Goal: Navigation & Orientation: Find specific page/section

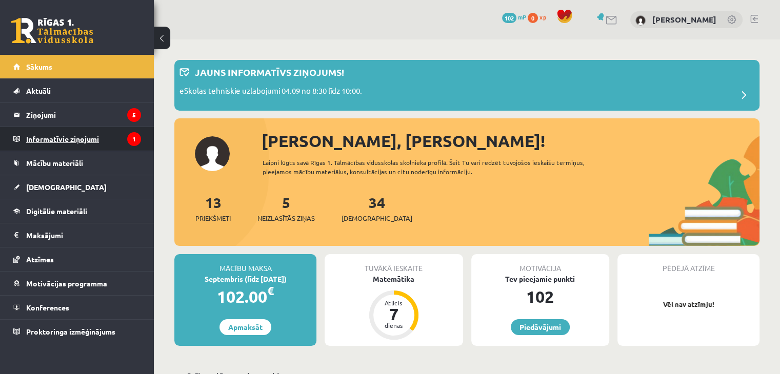
click at [83, 134] on legend "Informatīvie ziņojumi 1" at bounding box center [83, 139] width 115 height 24
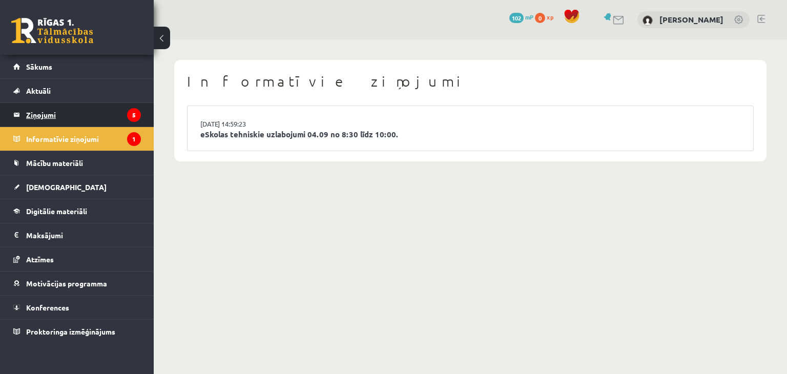
click at [63, 121] on legend "Ziņojumi 5" at bounding box center [83, 115] width 115 height 24
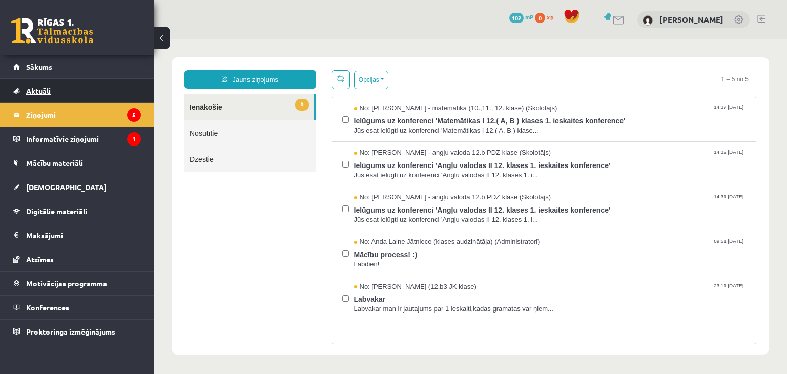
click at [27, 94] on span "Aktuāli" at bounding box center [38, 90] width 25 height 9
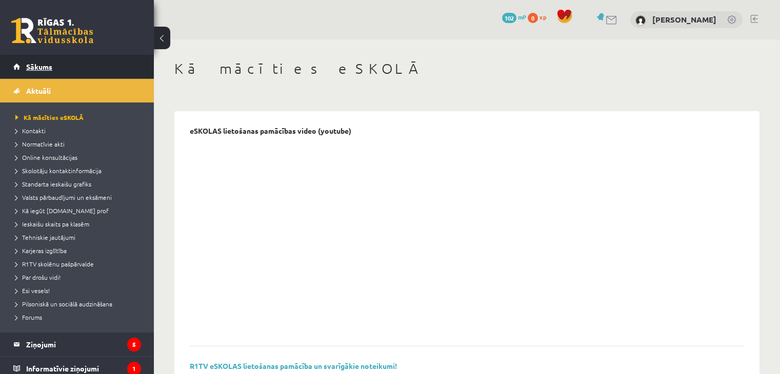
click at [39, 70] on span "Sākums" at bounding box center [39, 66] width 26 height 9
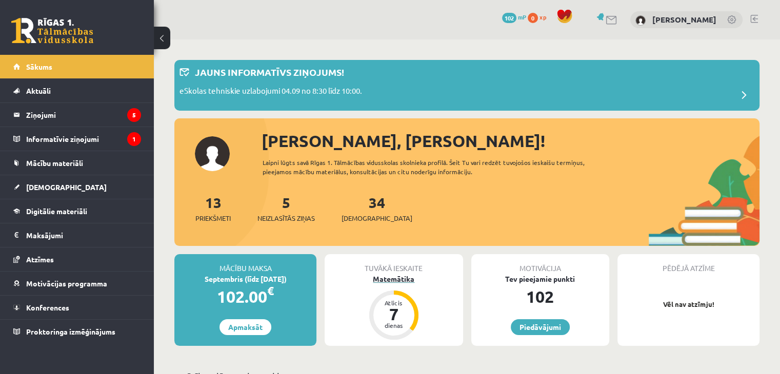
click at [401, 276] on div "Matemātika" at bounding box center [393, 279] width 138 height 11
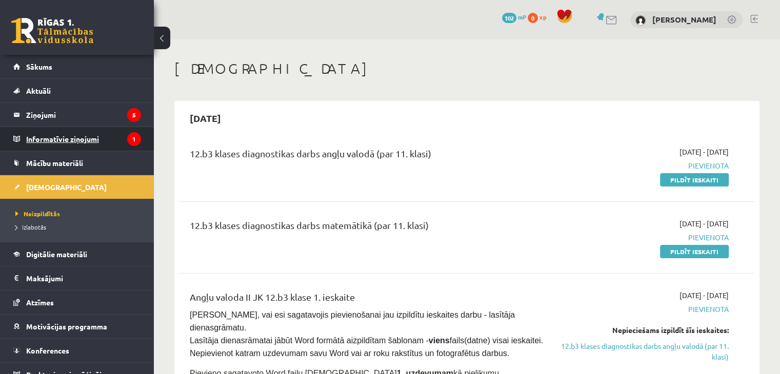
click at [70, 149] on legend "Informatīvie ziņojumi 1" at bounding box center [83, 139] width 115 height 24
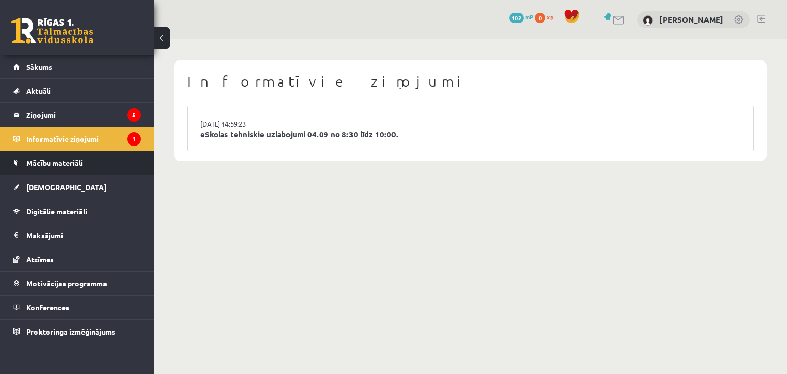
click at [45, 166] on span "Mācību materiāli" at bounding box center [54, 162] width 57 height 9
